Goal: Find specific page/section: Find specific page/section

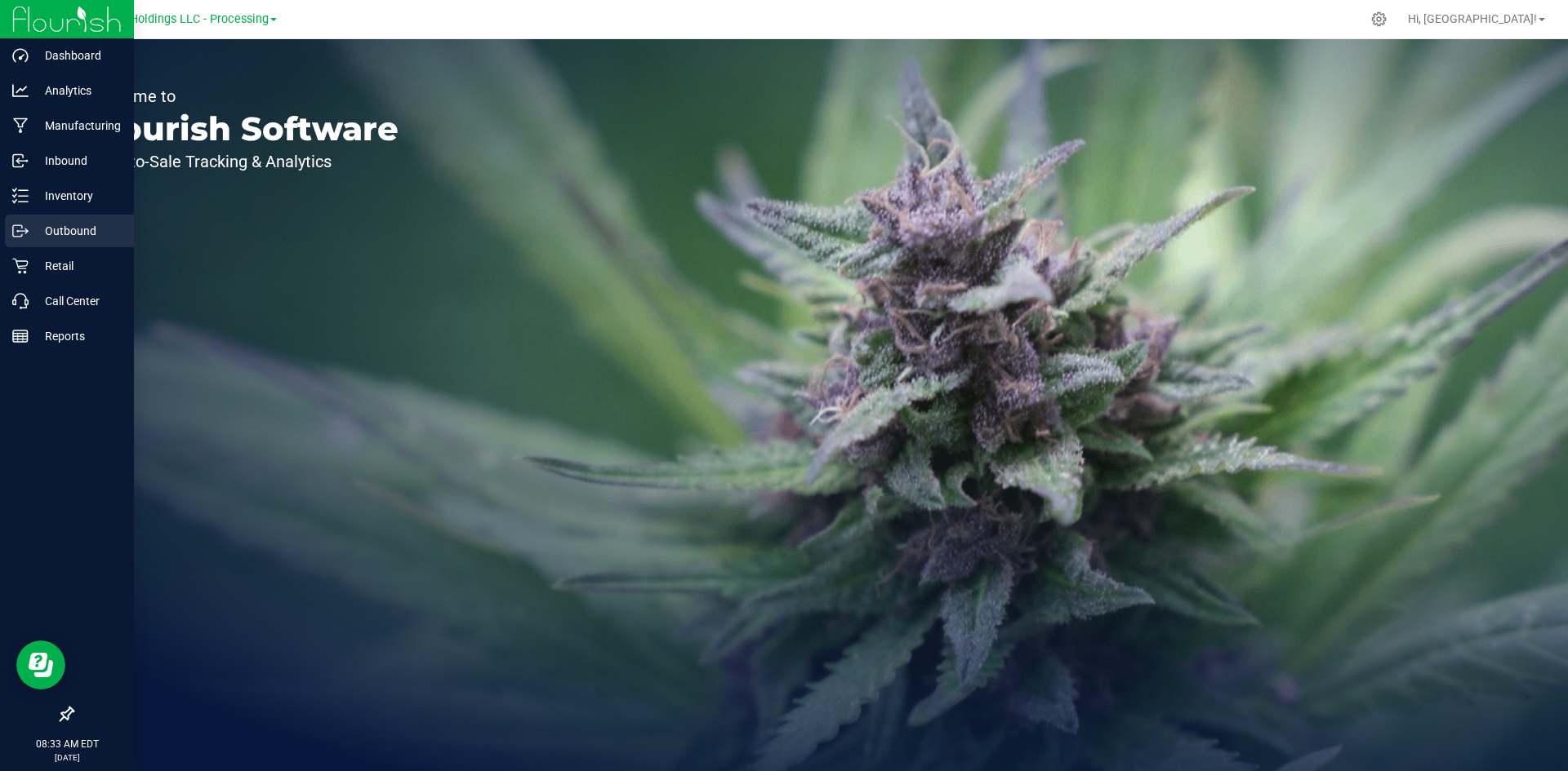
click at [31, 221] on div "Outbound" at bounding box center [69, 231] width 129 height 33
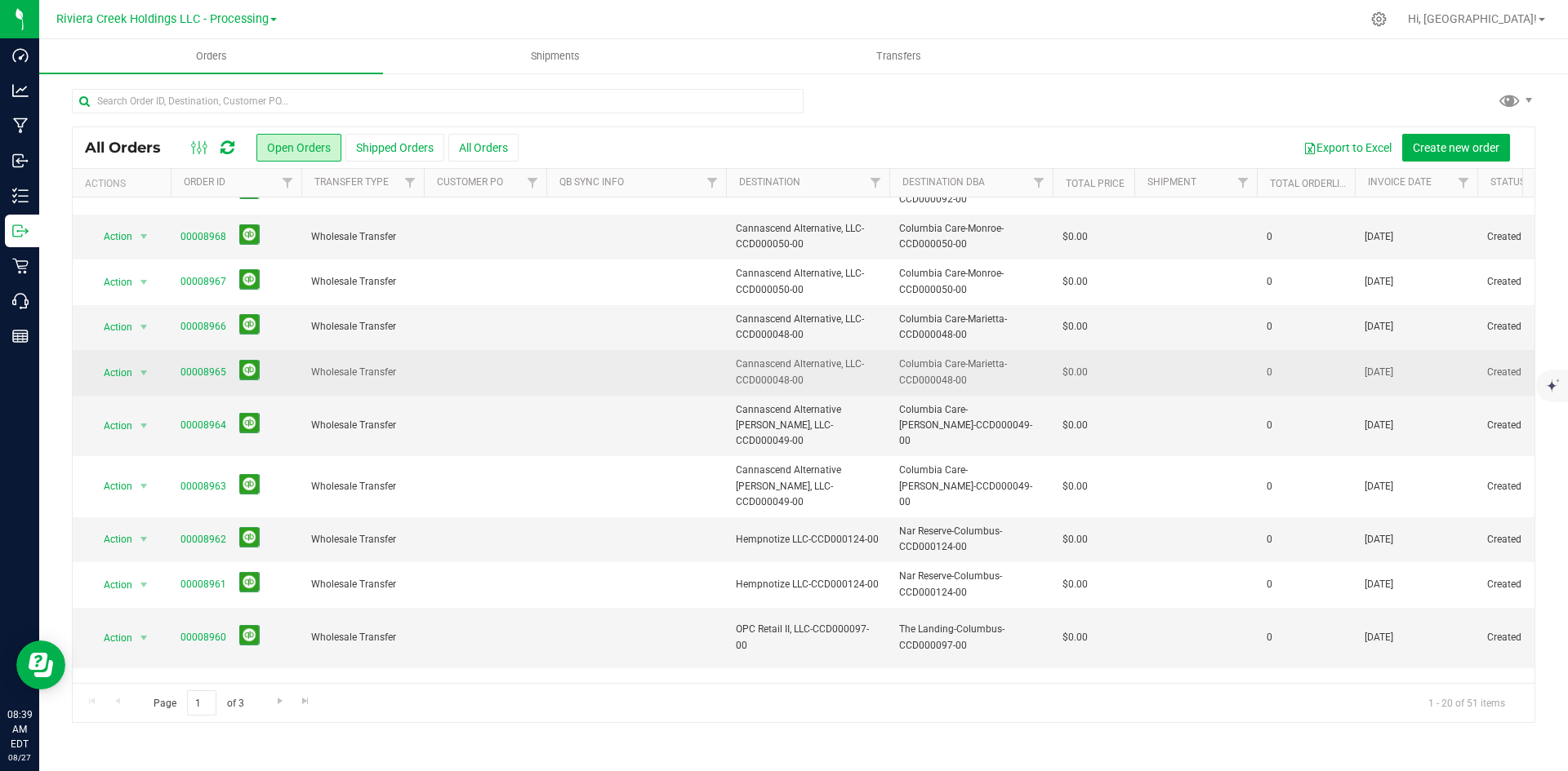
scroll to position [430, 0]
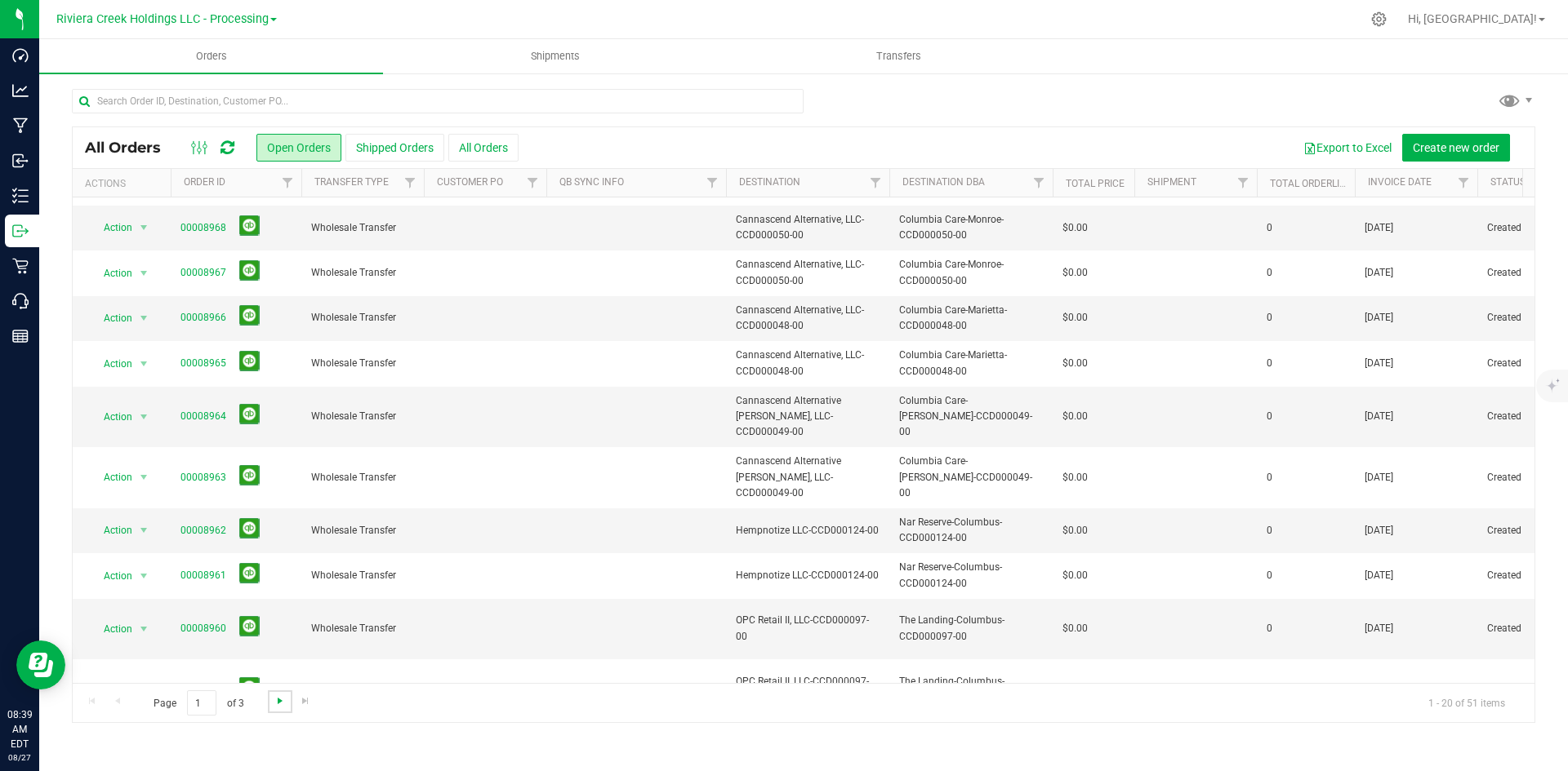
click at [278, 700] on span "Go to the next page" at bounding box center [280, 702] width 13 height 13
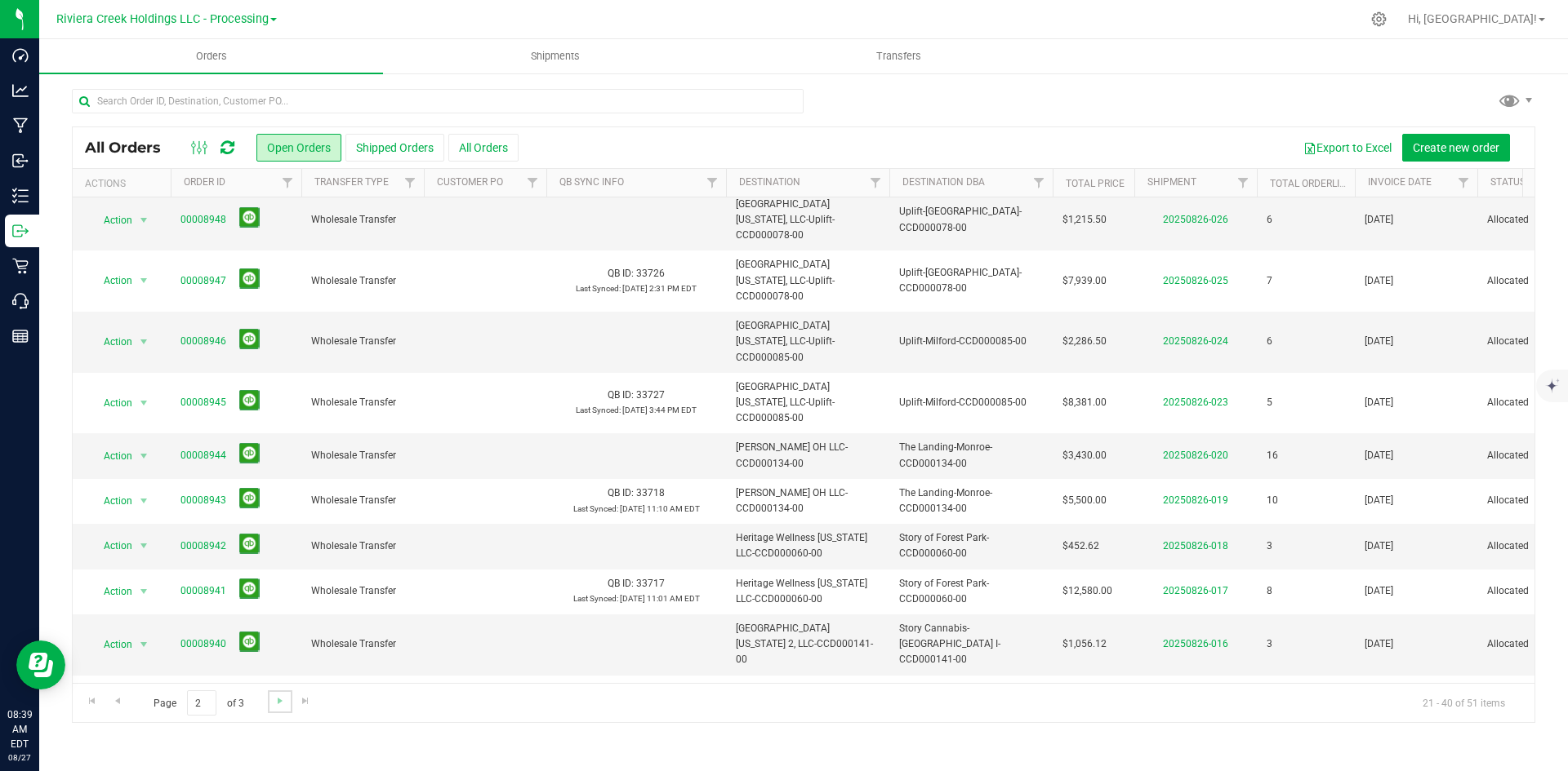
click at [286, 700] on link "Go to the next page" at bounding box center [279, 701] width 23 height 22
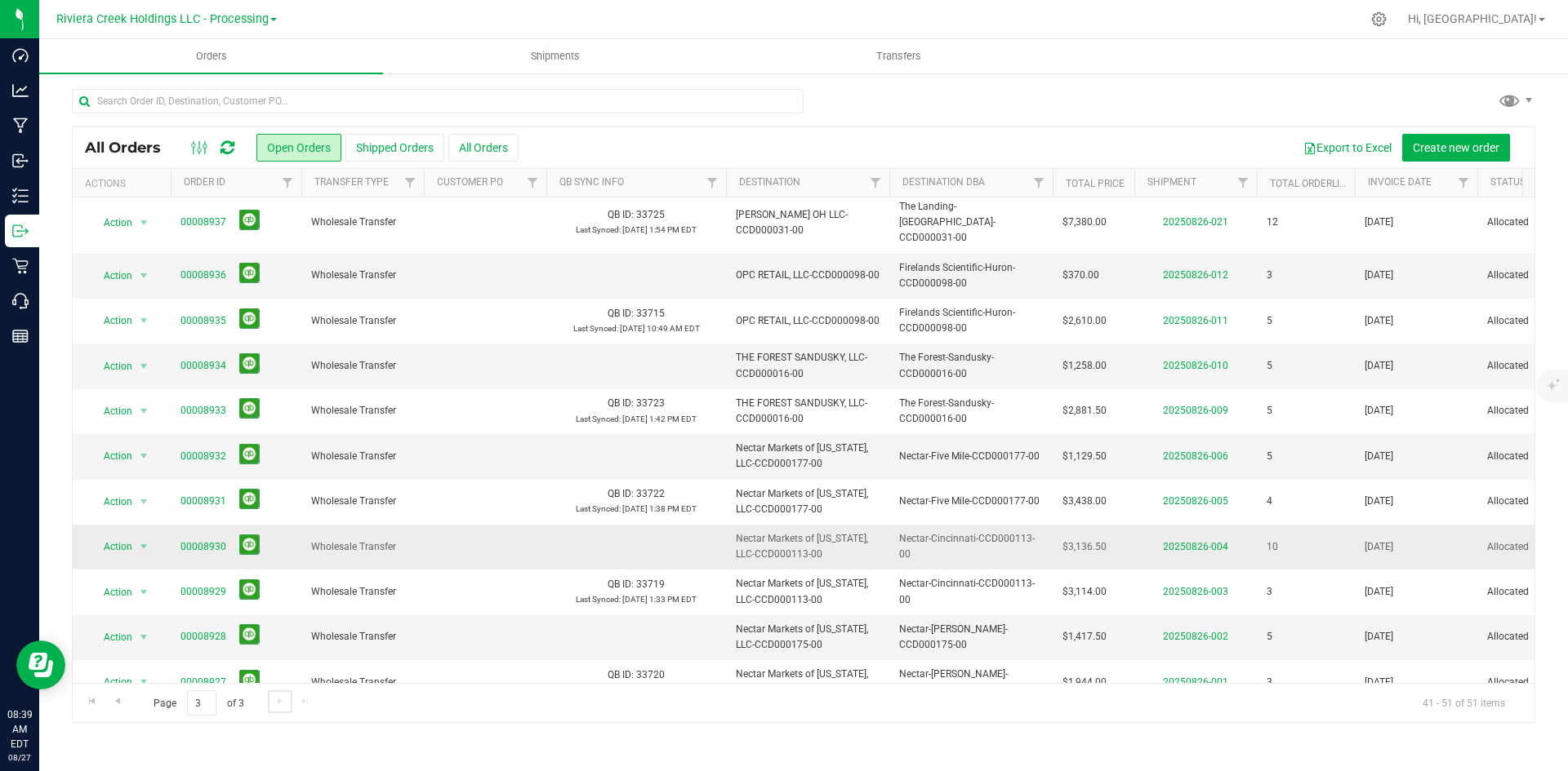
scroll to position [0, 0]
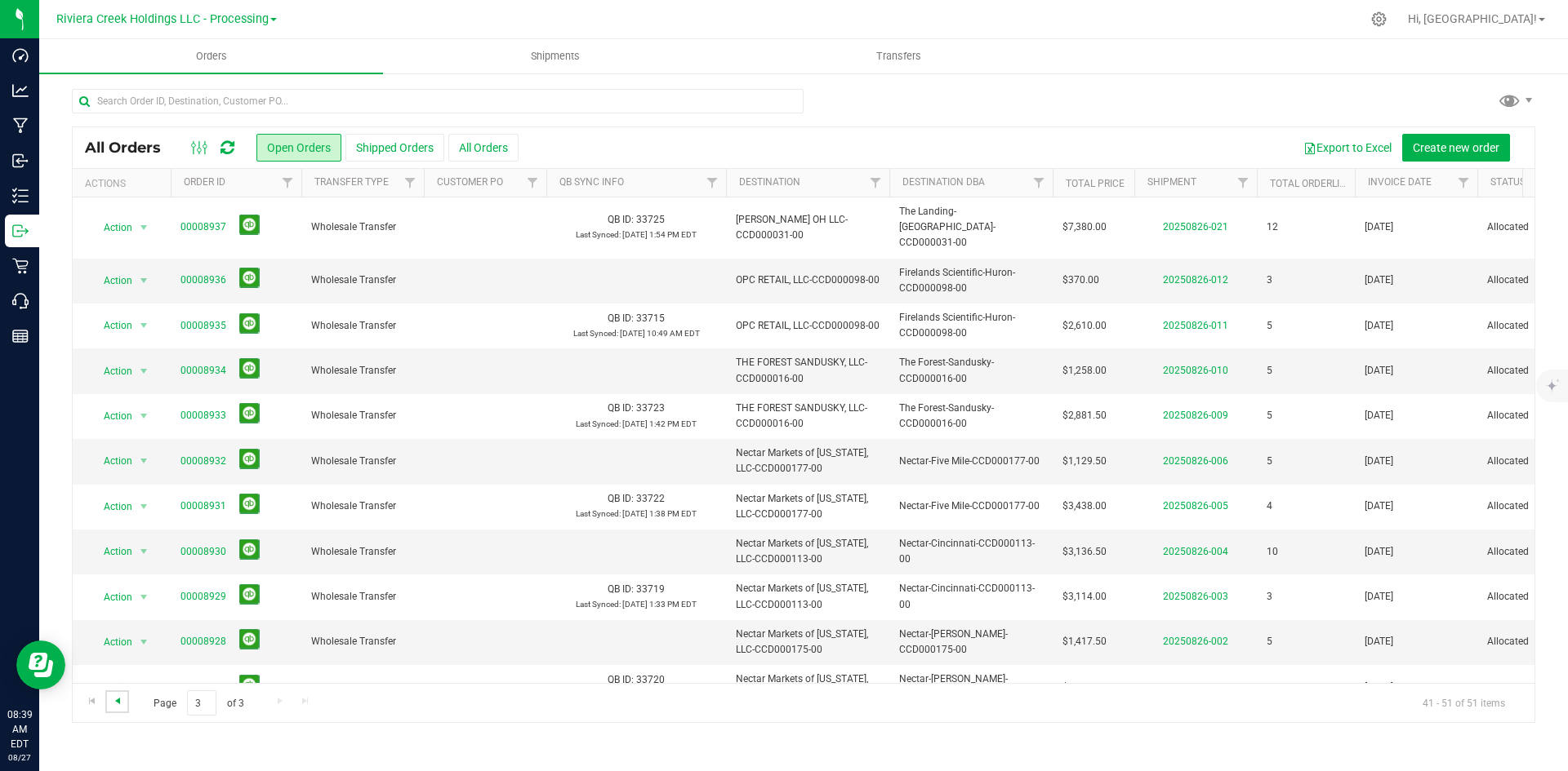
click at [119, 702] on span "Go to the previous page" at bounding box center [117, 702] width 13 height 13
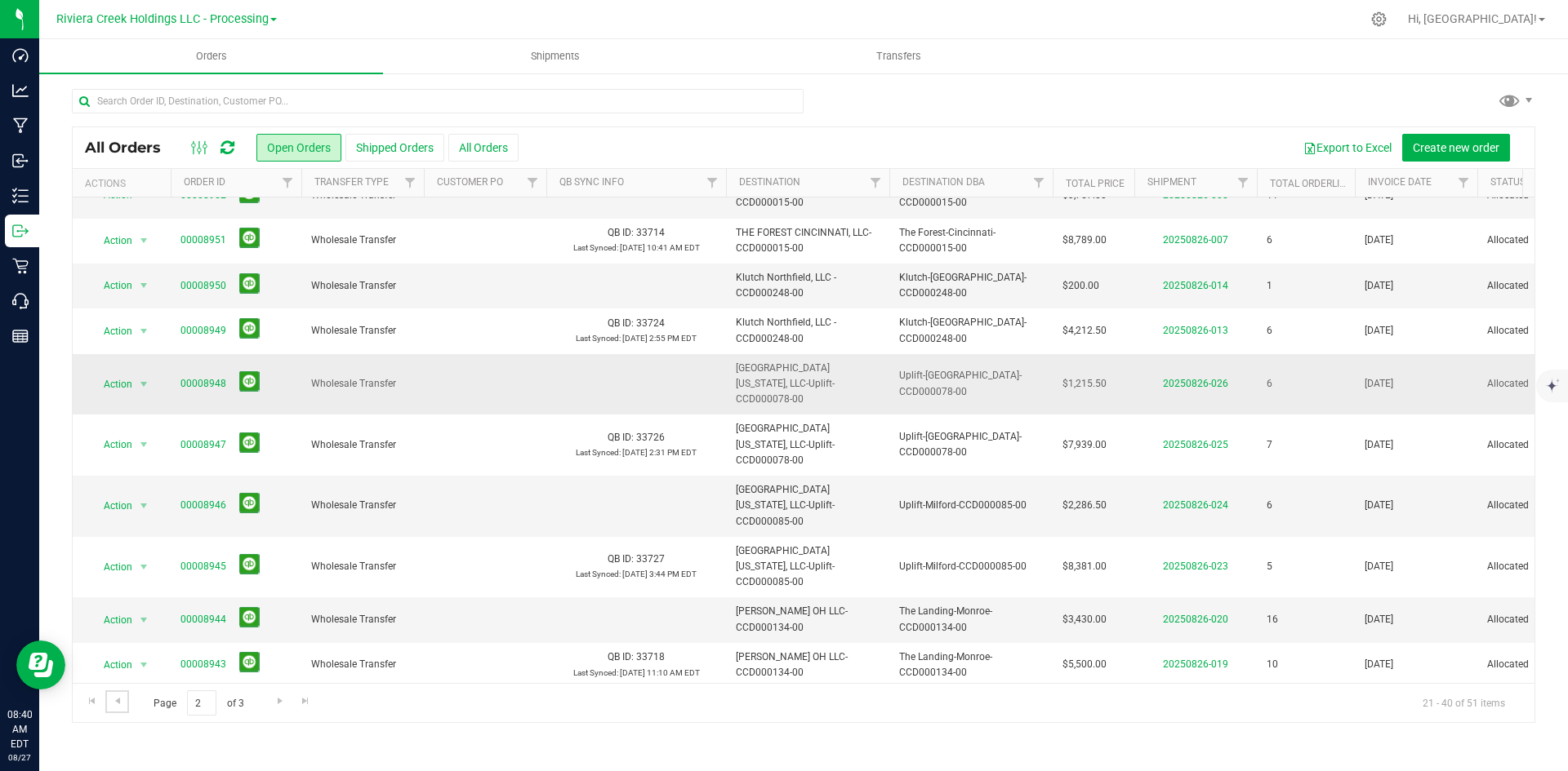
scroll to position [185, 0]
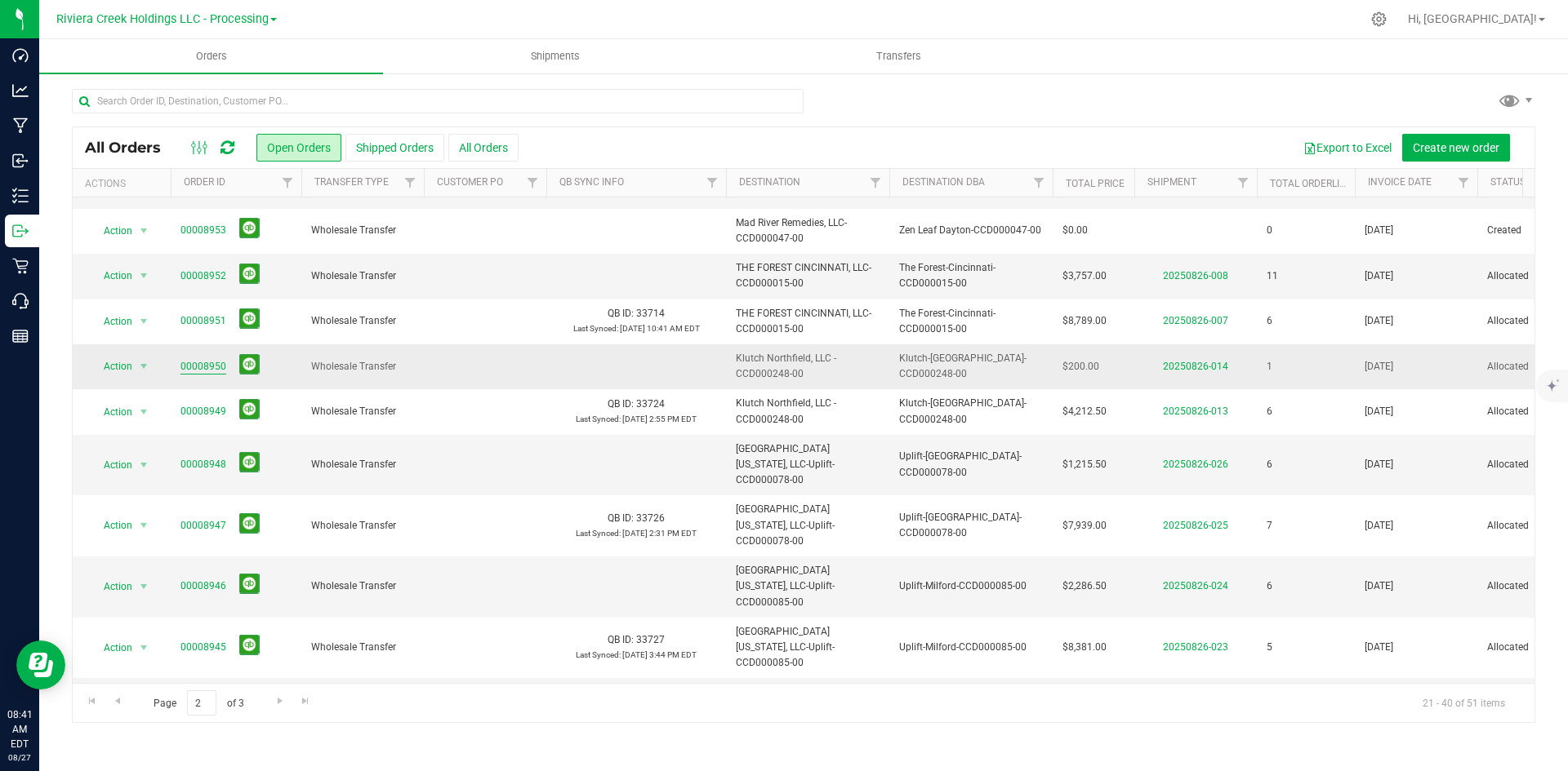
click at [221, 359] on link "00008950" at bounding box center [203, 366] width 46 height 16
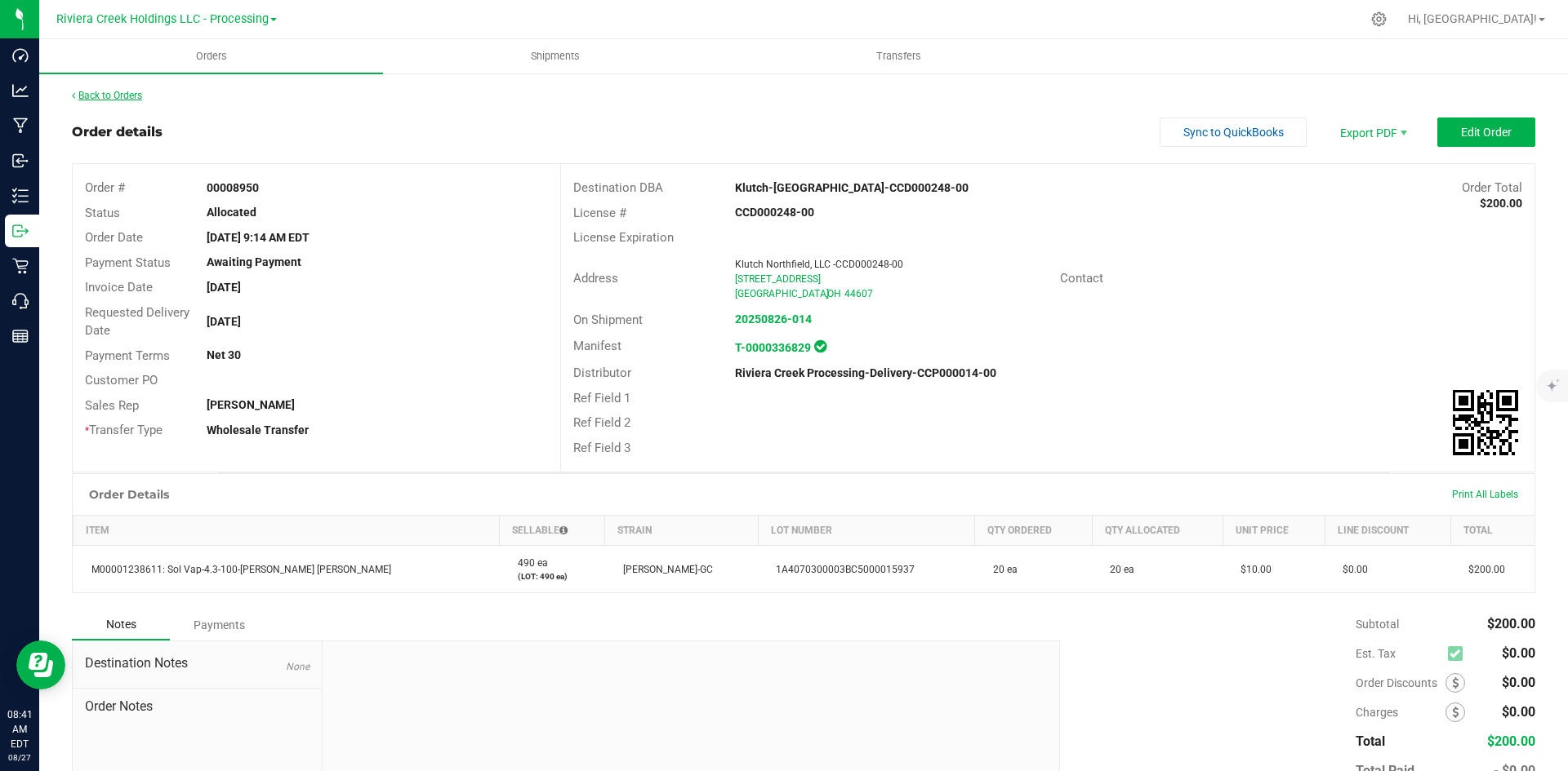
click at [106, 99] on link "Back to Orders" at bounding box center [106, 96] width 70 height 11
